Goal: Information Seeking & Learning: Learn about a topic

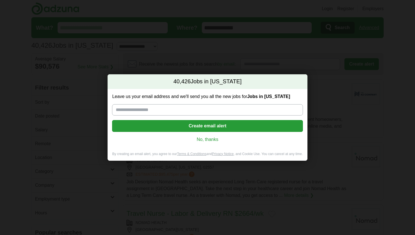
click at [207, 140] on link "No, thanks" at bounding box center [208, 139] width 182 height 6
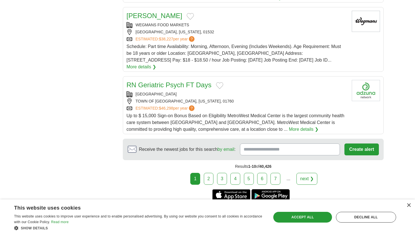
scroll to position [634, 0]
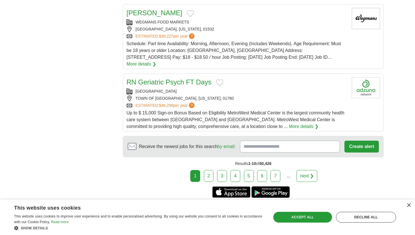
click at [207, 170] on link "2" at bounding box center [209, 176] width 10 height 12
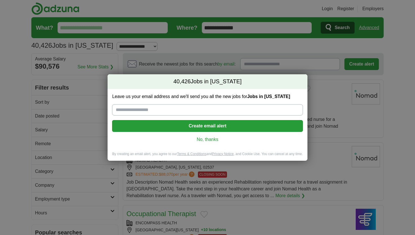
click at [212, 139] on link "No, thanks" at bounding box center [208, 139] width 182 height 6
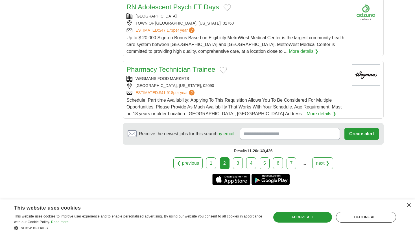
scroll to position [652, 0]
